Goal: Find specific page/section: Find specific page/section

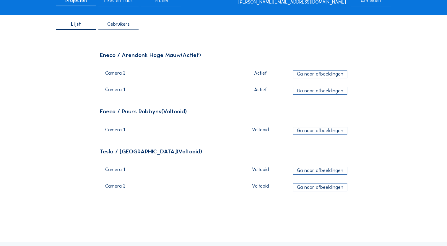
scroll to position [30, 0]
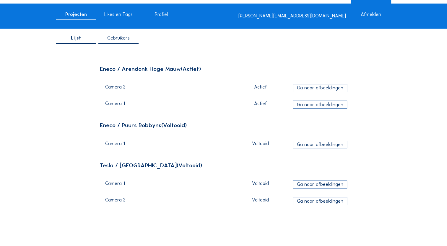
click at [334, 89] on div "Ga naar afbeeldingen" at bounding box center [320, 88] width 54 height 8
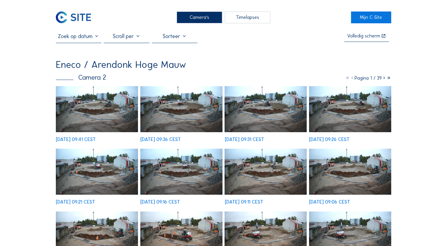
click at [108, 111] on img at bounding box center [97, 109] width 82 height 46
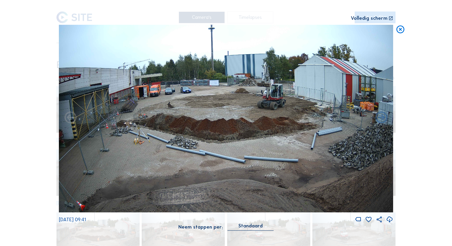
click at [398, 32] on icon at bounding box center [400, 30] width 10 height 10
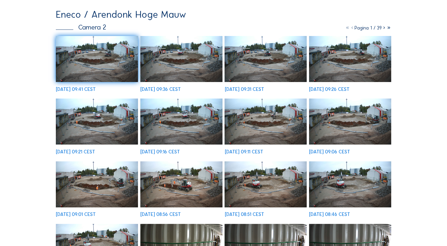
scroll to position [89, 0]
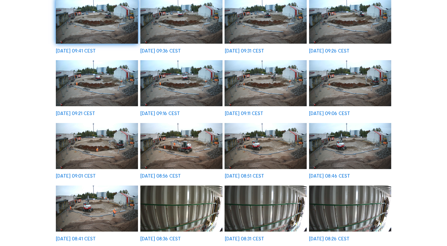
click at [99, 211] on img at bounding box center [97, 209] width 82 height 46
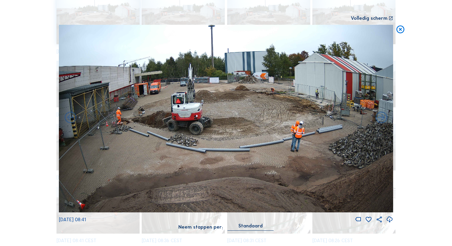
click at [400, 32] on icon at bounding box center [400, 30] width 10 height 10
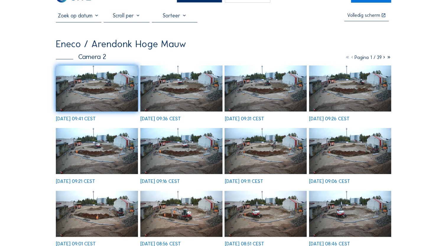
scroll to position [0, 0]
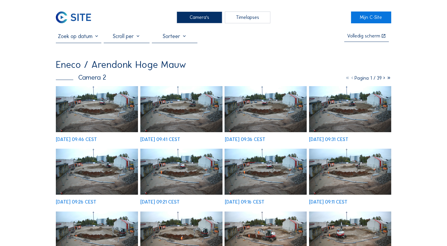
scroll to position [30, 0]
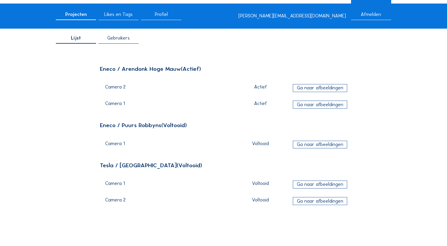
click at [314, 106] on div "Ga naar afbeeldingen" at bounding box center [320, 105] width 54 height 8
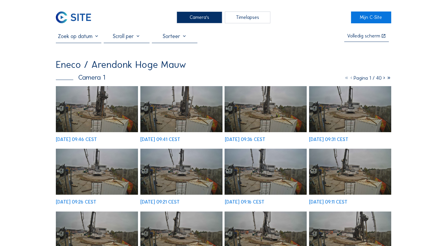
click at [89, 111] on img at bounding box center [97, 109] width 82 height 46
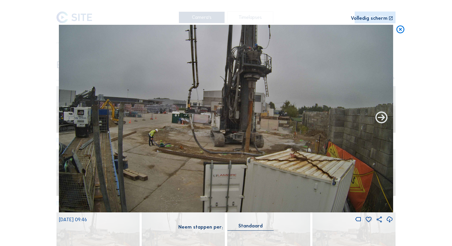
click at [384, 121] on icon at bounding box center [381, 118] width 14 height 14
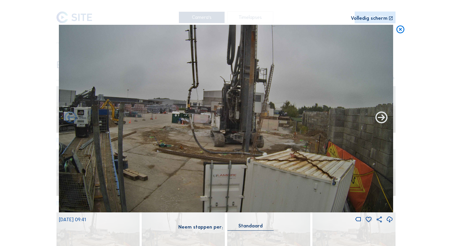
click at [383, 121] on icon at bounding box center [381, 118] width 14 height 14
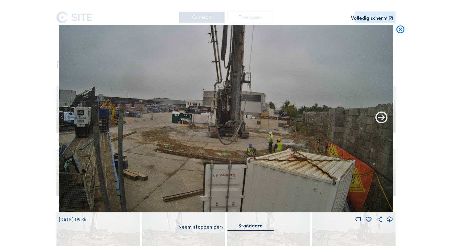
click at [383, 121] on icon at bounding box center [381, 118] width 14 height 14
click at [380, 120] on icon at bounding box center [381, 118] width 14 height 14
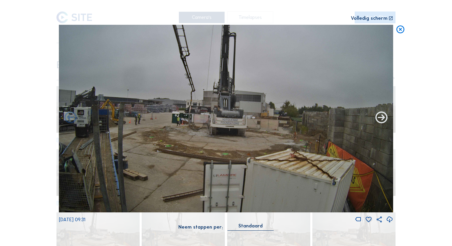
click at [381, 120] on icon at bounding box center [381, 118] width 14 height 14
click at [381, 119] on icon at bounding box center [381, 118] width 14 height 14
click at [381, 122] on icon at bounding box center [381, 118] width 14 height 14
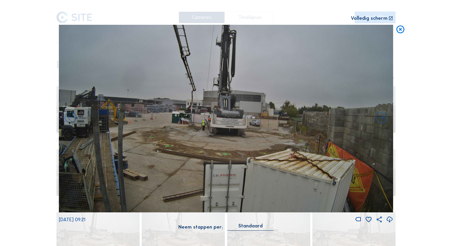
click at [397, 33] on icon at bounding box center [400, 30] width 10 height 10
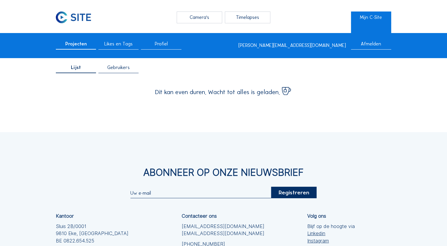
scroll to position [30, 0]
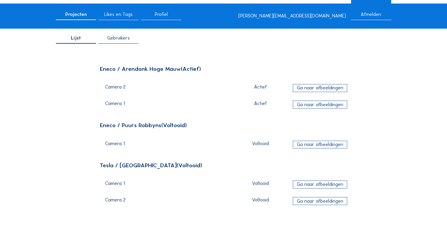
click at [320, 90] on div "Ga naar afbeeldingen" at bounding box center [320, 88] width 54 height 8
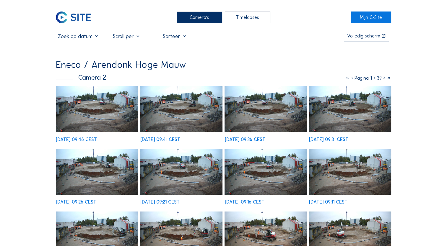
click at [99, 106] on img at bounding box center [97, 109] width 82 height 46
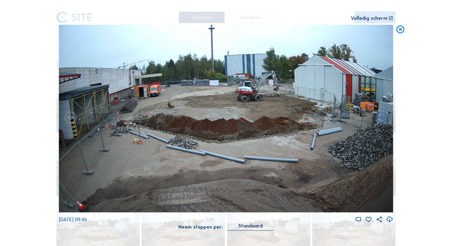
click at [400, 30] on icon at bounding box center [400, 30] width 10 height 10
